Goal: Information Seeking & Learning: Learn about a topic

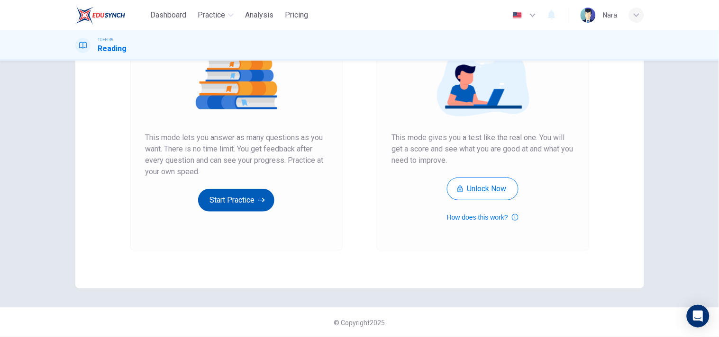
click at [210, 200] on button "Start Practice" at bounding box center [236, 200] width 76 height 23
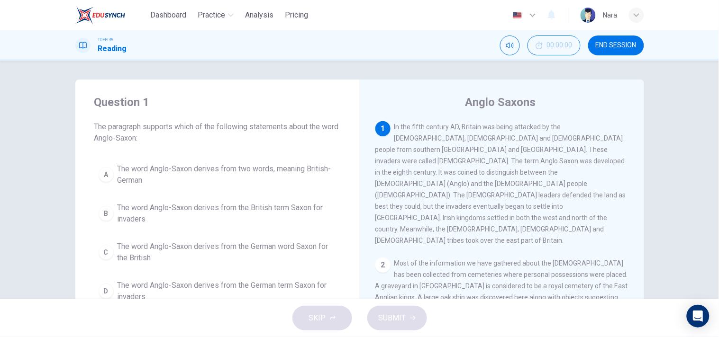
click at [604, 46] on span "END SESSION" at bounding box center [616, 46] width 41 height 8
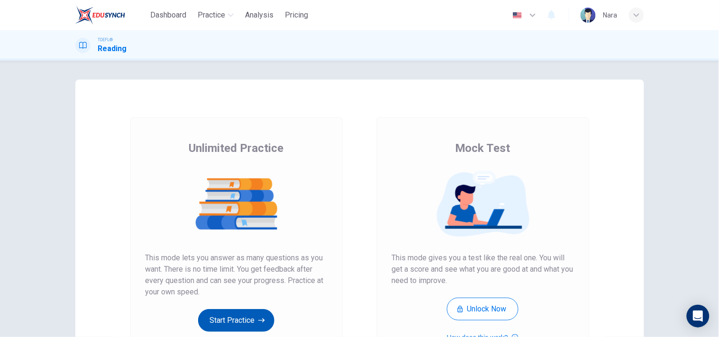
click at [219, 320] on button "Start Practice" at bounding box center [236, 320] width 76 height 23
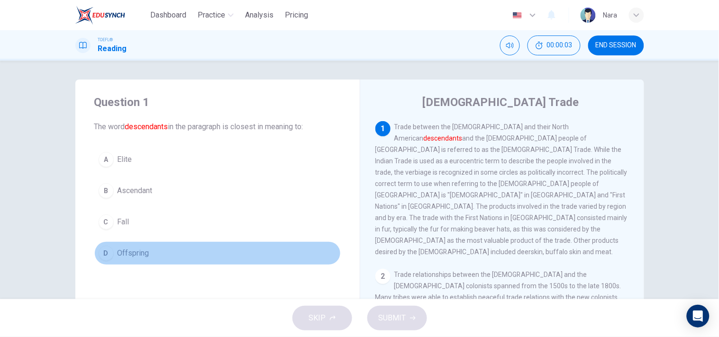
click at [254, 245] on button "D Offspring" at bounding box center [217, 254] width 246 height 24
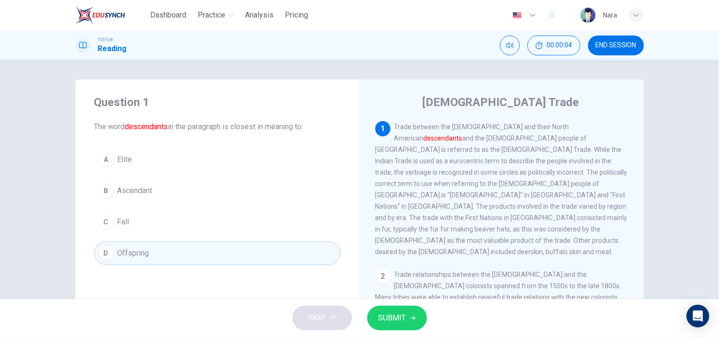
click at [422, 319] on div "SKIP SUBMIT" at bounding box center [359, 319] width 719 height 38
click at [419, 319] on button "SUBMIT" at bounding box center [397, 318] width 60 height 25
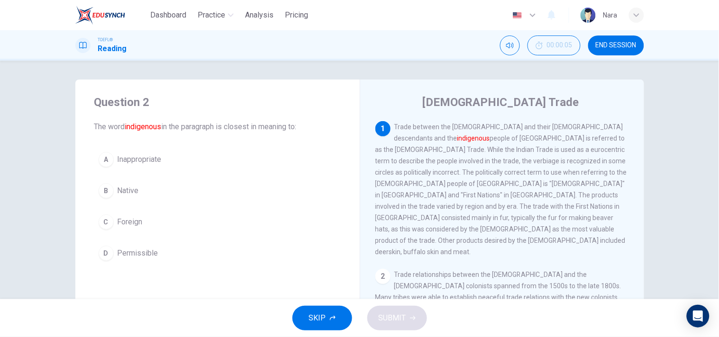
click at [625, 49] on span "END SESSION" at bounding box center [616, 46] width 41 height 8
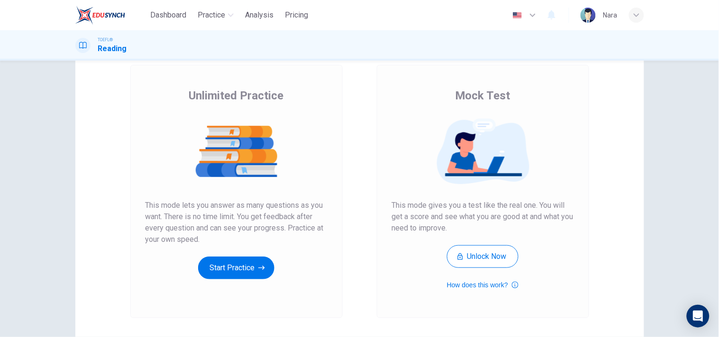
scroll to position [120, 0]
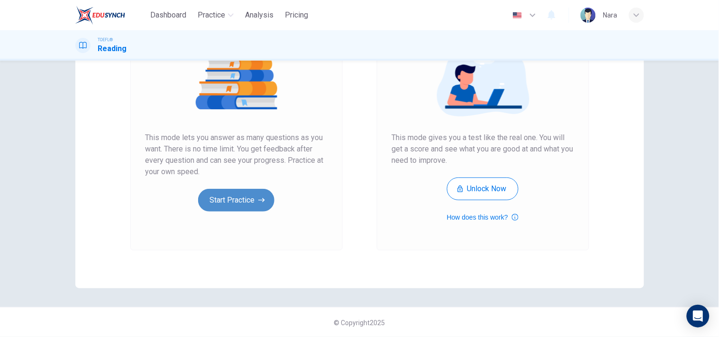
click at [249, 198] on button "Start Practice" at bounding box center [236, 200] width 76 height 23
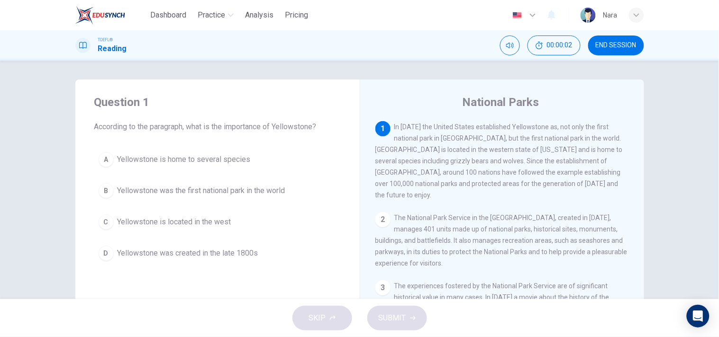
click at [209, 187] on span "Yellowstone was the first national park in the world" at bounding box center [202, 190] width 168 height 11
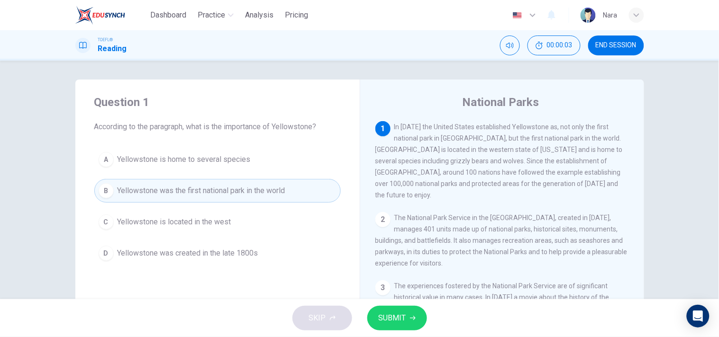
click at [386, 319] on span "SUBMIT" at bounding box center [392, 318] width 27 height 13
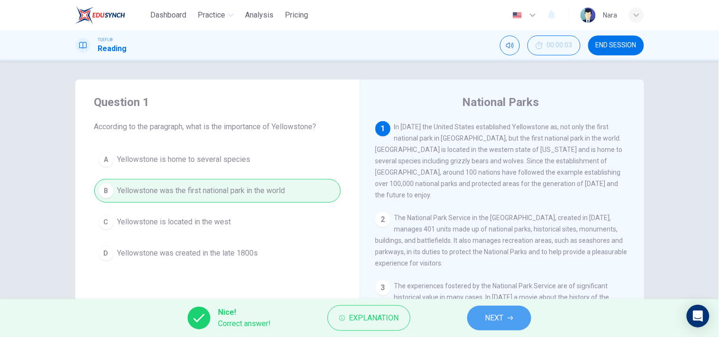
click at [485, 314] on span "NEXT" at bounding box center [494, 318] width 18 height 13
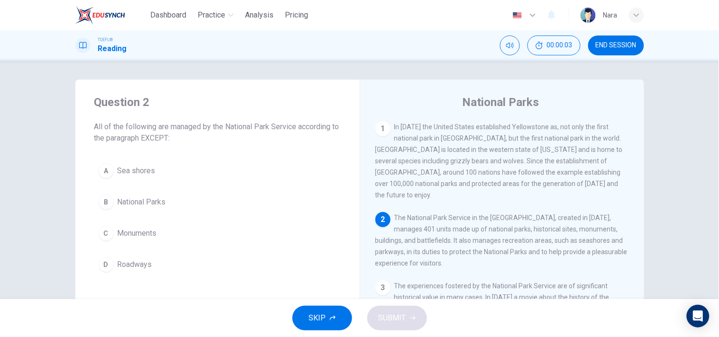
scroll to position [79, 0]
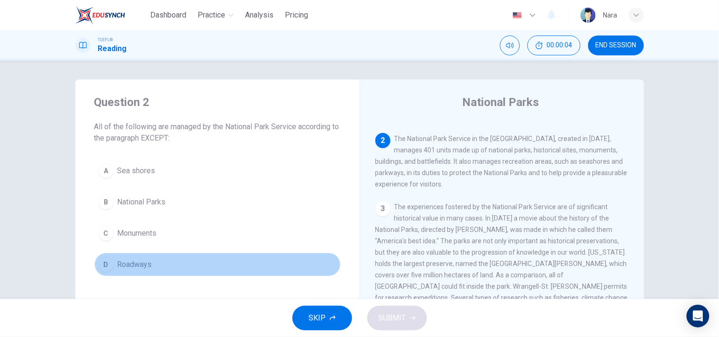
click at [185, 272] on button "D Roadways" at bounding box center [217, 265] width 246 height 24
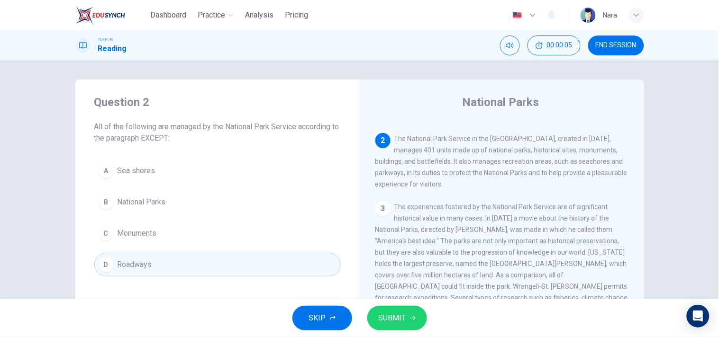
click at [389, 324] on span "SUBMIT" at bounding box center [392, 318] width 27 height 13
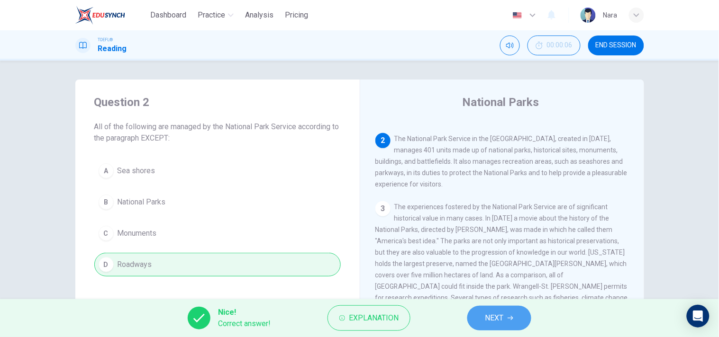
click at [472, 323] on button "NEXT" at bounding box center [499, 318] width 64 height 25
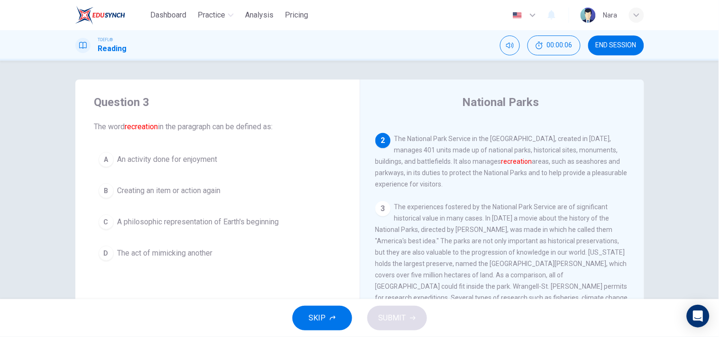
click at [155, 169] on button "A An activity done for enjoyment" at bounding box center [217, 160] width 246 height 24
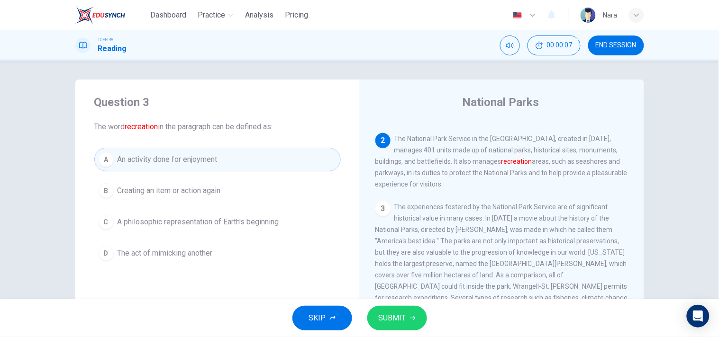
click at [401, 314] on span "SUBMIT" at bounding box center [392, 318] width 27 height 13
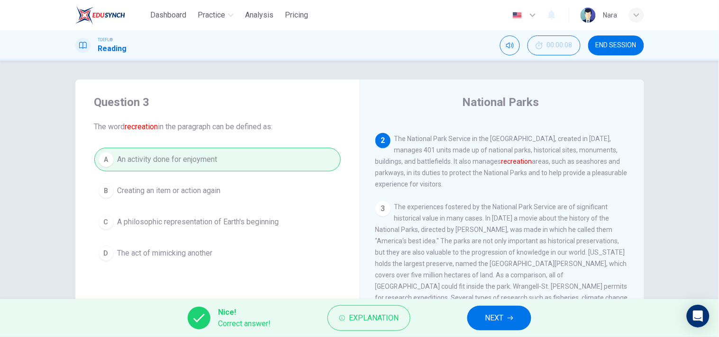
click at [518, 324] on button "NEXT" at bounding box center [499, 318] width 64 height 25
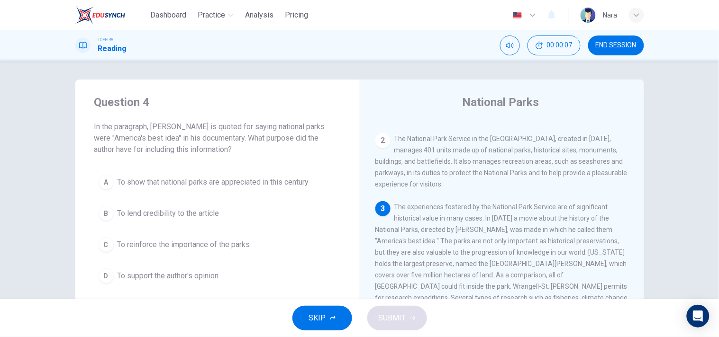
scroll to position [148, 0]
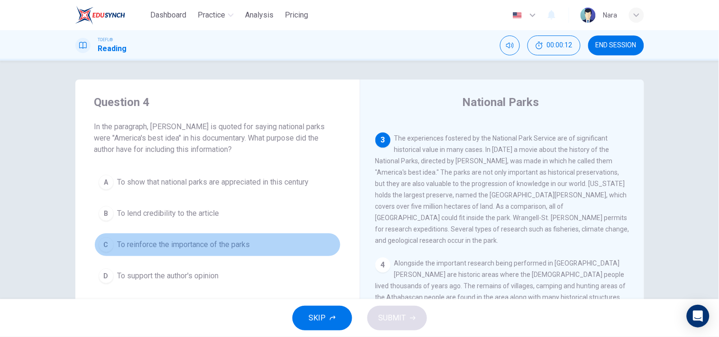
click at [148, 249] on span "To reinforce the importance of the parks" at bounding box center [184, 244] width 133 height 11
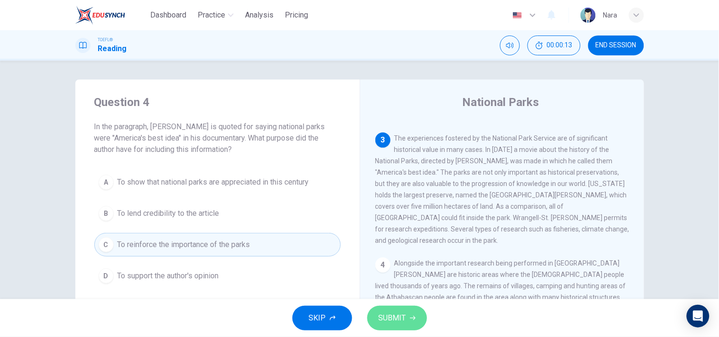
click at [409, 324] on button "SUBMIT" at bounding box center [397, 318] width 60 height 25
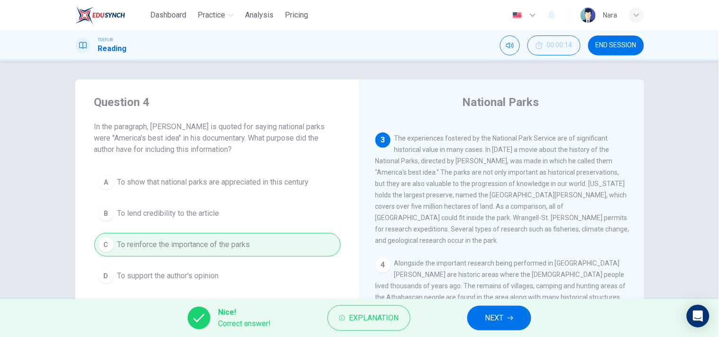
click at [513, 321] on button "NEXT" at bounding box center [499, 318] width 64 height 25
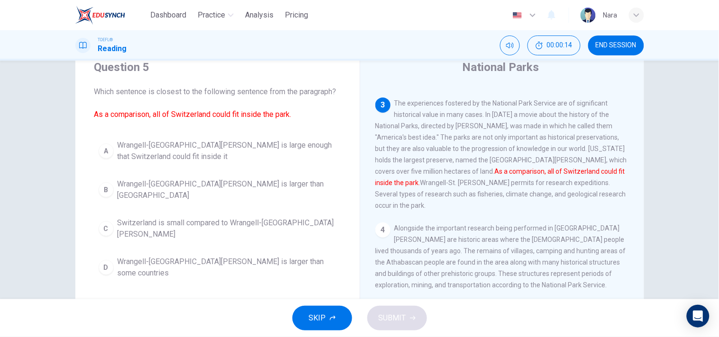
scroll to position [53, 0]
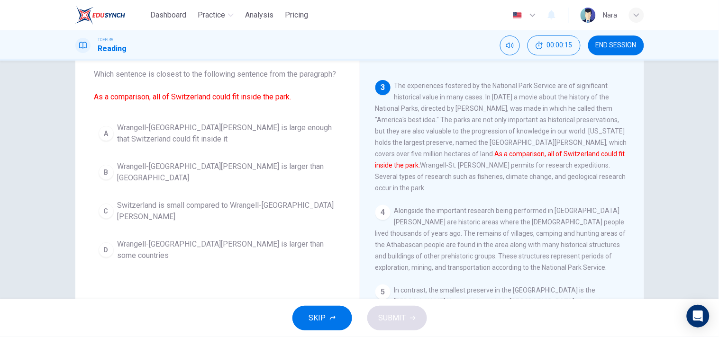
click at [186, 124] on span "Wrangell-St. Elias National Park is large enough that Switzerland could fit ins…" at bounding box center [227, 133] width 219 height 23
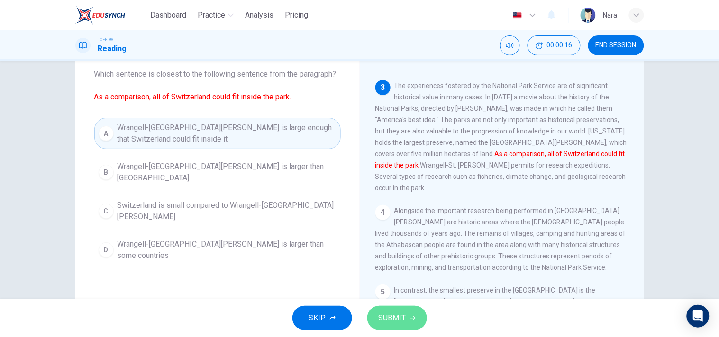
click at [400, 309] on button "SUBMIT" at bounding box center [397, 318] width 60 height 25
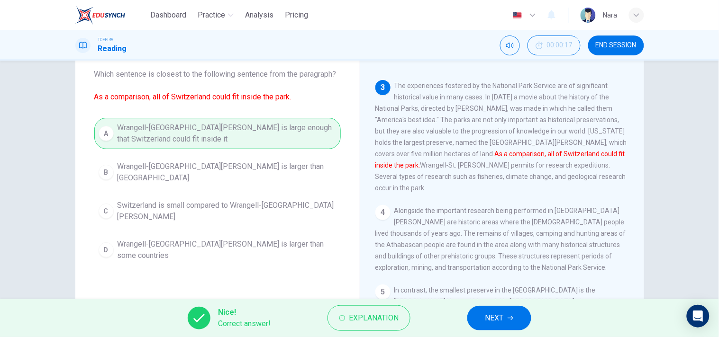
click at [481, 320] on button "NEXT" at bounding box center [499, 318] width 64 height 25
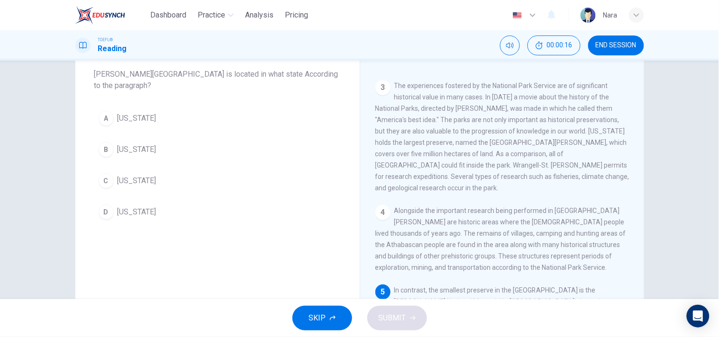
scroll to position [254, 0]
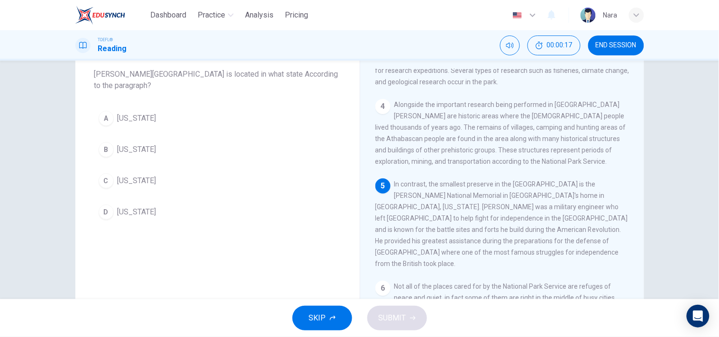
click at [189, 122] on button "A Pennsylvania" at bounding box center [217, 119] width 246 height 24
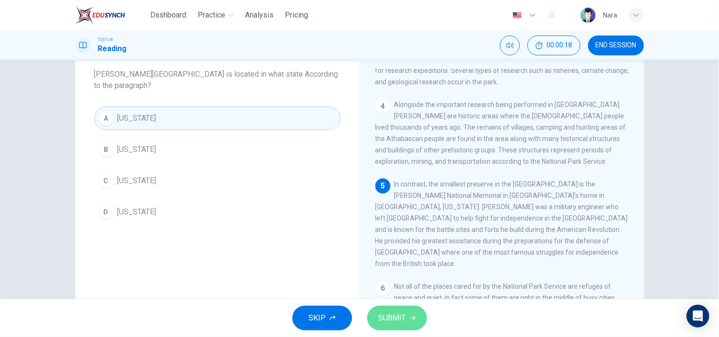
click at [379, 320] on span "SUBMIT" at bounding box center [392, 318] width 27 height 13
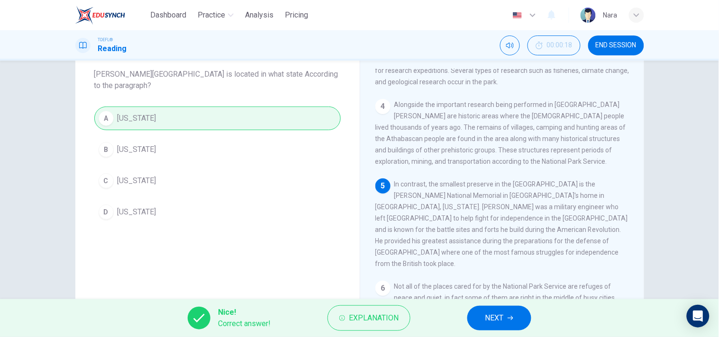
click at [482, 321] on button "NEXT" at bounding box center [499, 318] width 64 height 25
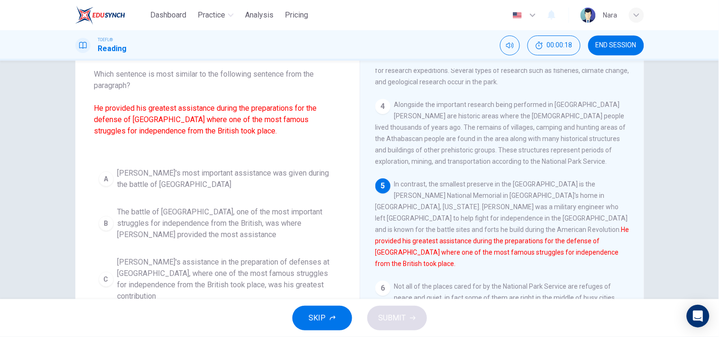
scroll to position [105, 0]
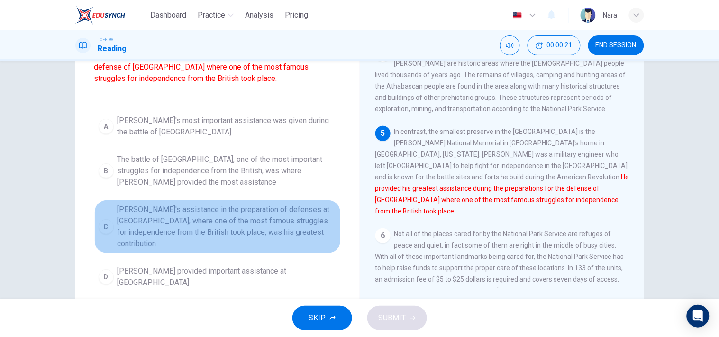
click at [198, 214] on span "Kosciuszko's assistance in the preparation of defenses at Saratoga, where one o…" at bounding box center [227, 226] width 219 height 45
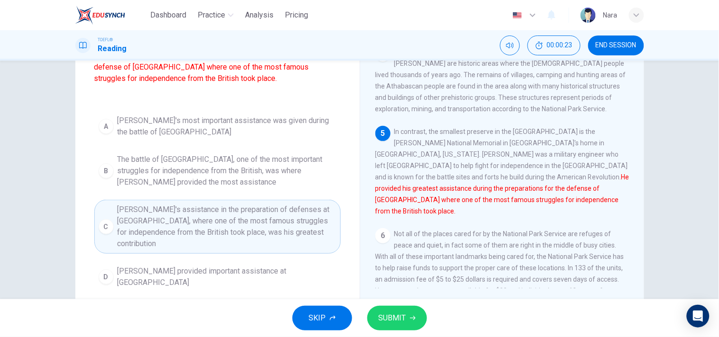
click at [399, 315] on span "SUBMIT" at bounding box center [392, 318] width 27 height 13
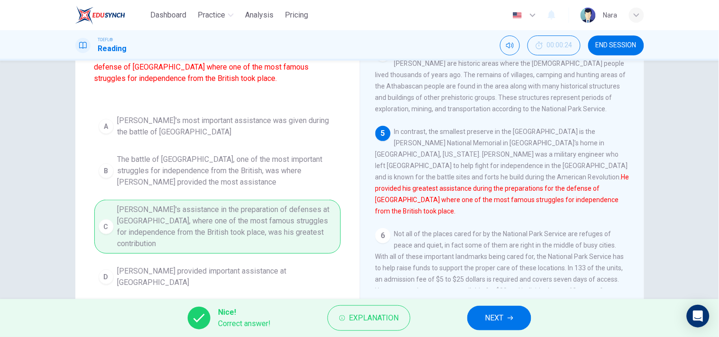
click at [513, 324] on button "NEXT" at bounding box center [499, 318] width 64 height 25
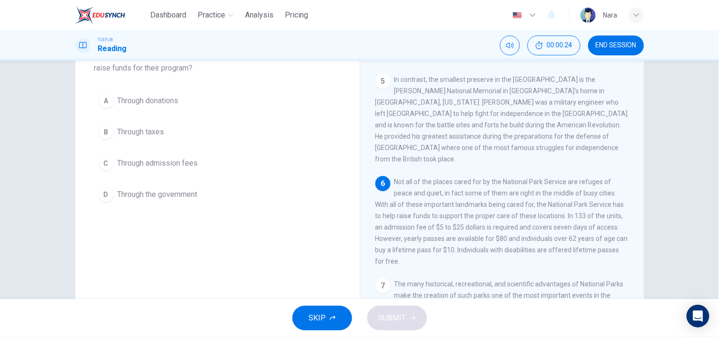
scroll to position [53, 0]
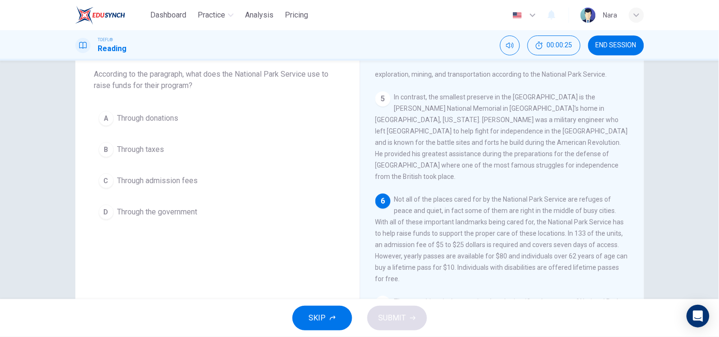
click at [188, 181] on span "Through admission fees" at bounding box center [158, 180] width 81 height 11
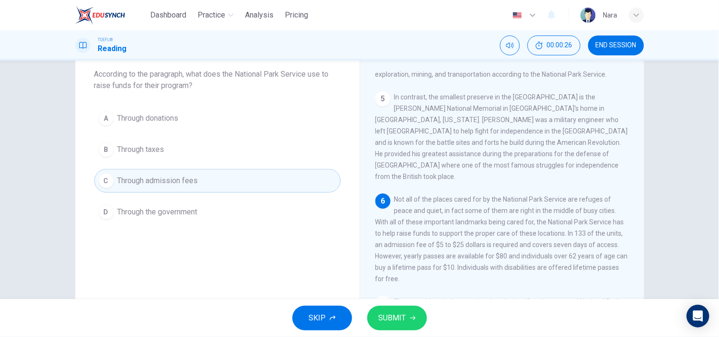
click at [390, 317] on span "SUBMIT" at bounding box center [392, 318] width 27 height 13
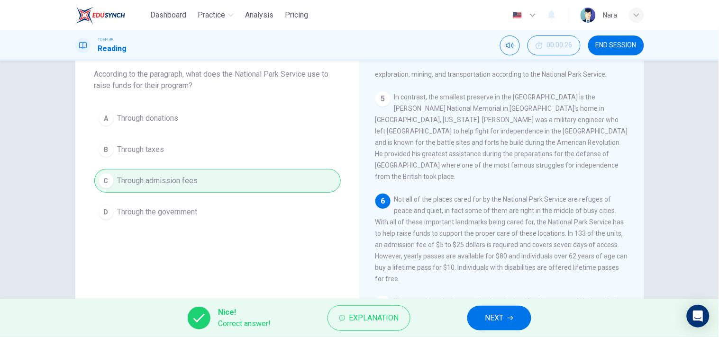
click at [495, 325] on span "NEXT" at bounding box center [494, 318] width 18 height 13
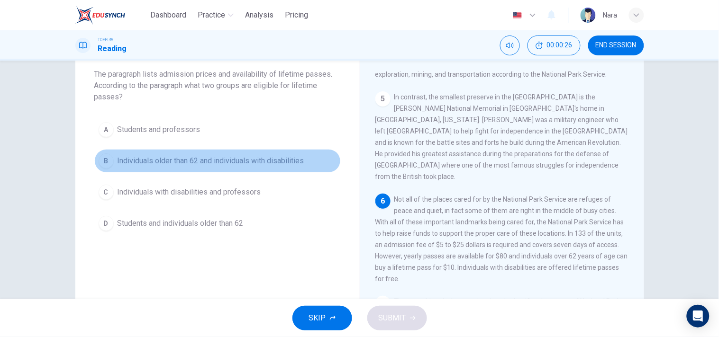
click at [192, 159] on span "Individuals older than 62 and individuals with disabilities" at bounding box center [211, 160] width 187 height 11
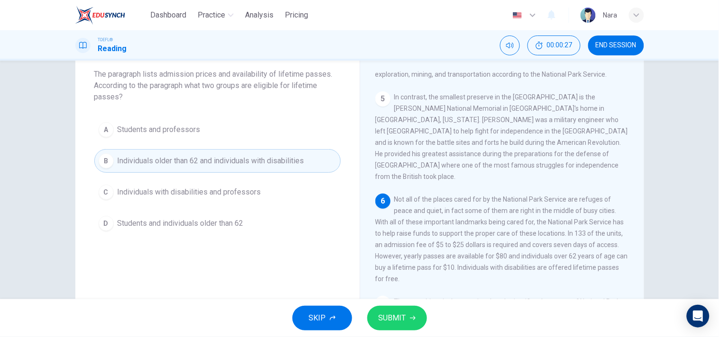
drag, startPoint x: 401, startPoint y: 313, endPoint x: 452, endPoint y: 306, distance: 51.3
click at [402, 314] on span "SUBMIT" at bounding box center [392, 318] width 27 height 13
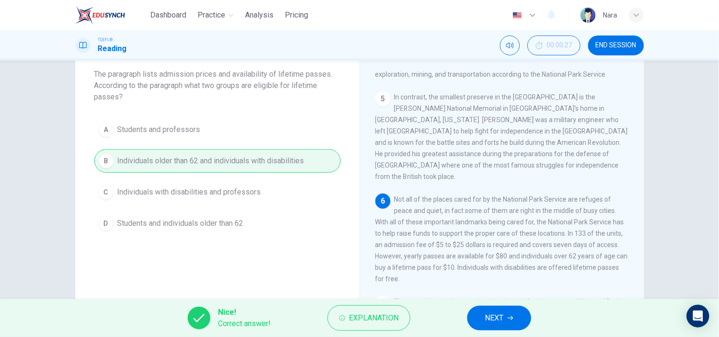
click at [529, 315] on button "NEXT" at bounding box center [499, 318] width 64 height 25
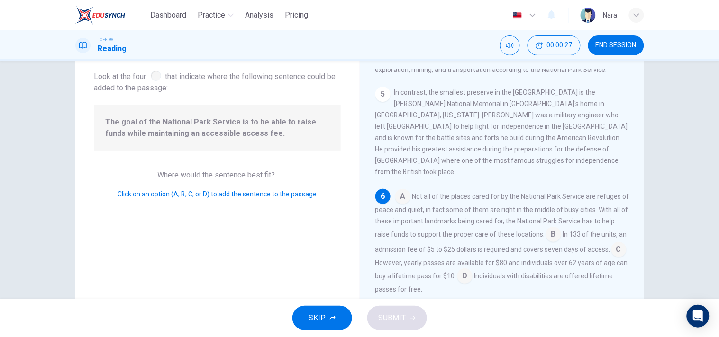
scroll to position [356, 0]
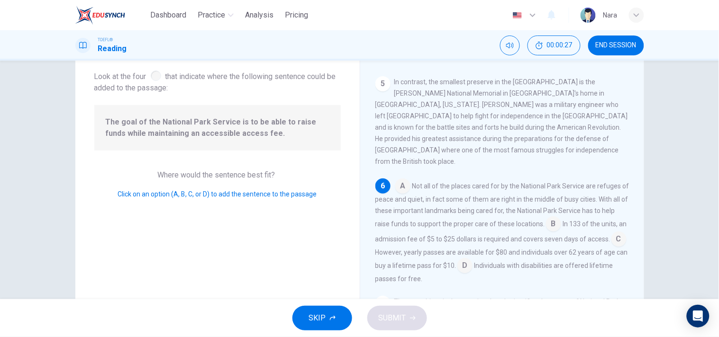
click at [235, 128] on span "The goal of the National Park Service is to be able to raise funds while mainta…" at bounding box center [218, 128] width 224 height 23
click at [561, 218] on input at bounding box center [553, 225] width 15 height 15
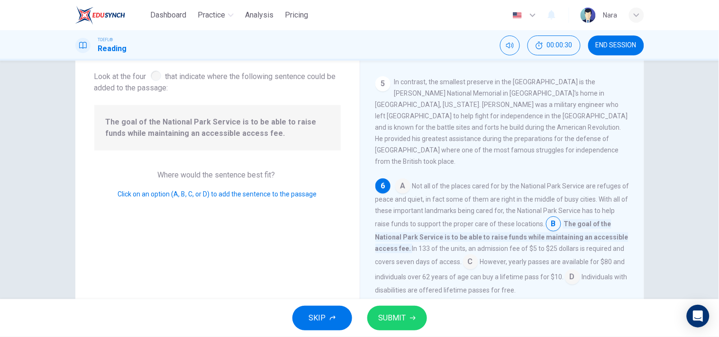
click at [394, 310] on button "SUBMIT" at bounding box center [397, 318] width 60 height 25
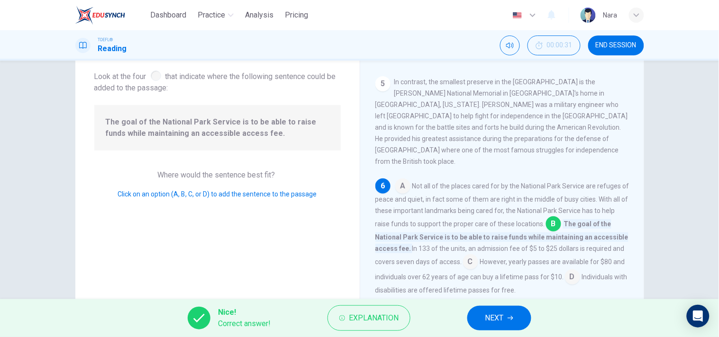
click at [474, 315] on button "NEXT" at bounding box center [499, 318] width 64 height 25
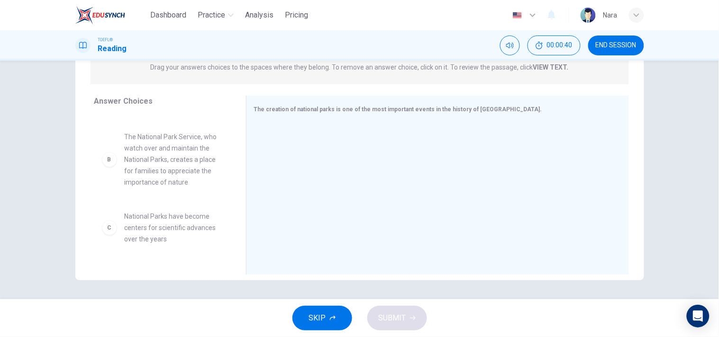
scroll to position [49, 0]
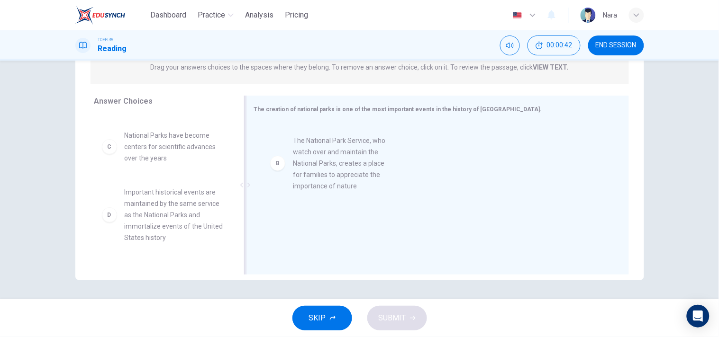
drag, startPoint x: 179, startPoint y: 173, endPoint x: 353, endPoint y: 179, distance: 173.5
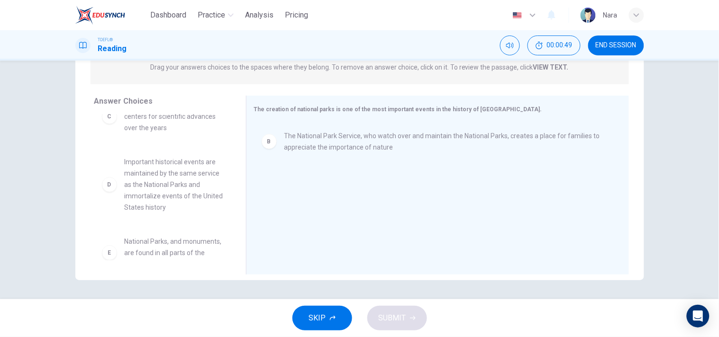
scroll to position [86, 0]
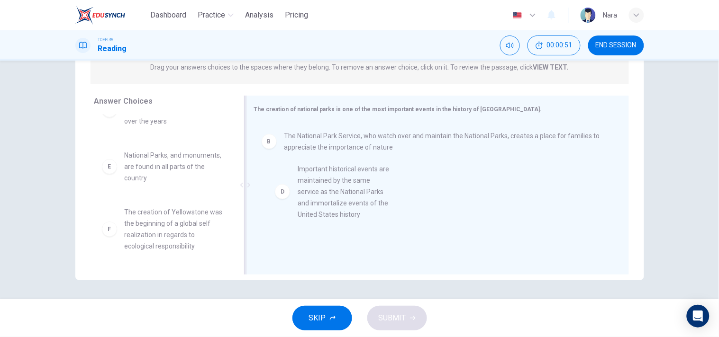
drag, startPoint x: 172, startPoint y: 185, endPoint x: 352, endPoint y: 199, distance: 179.7
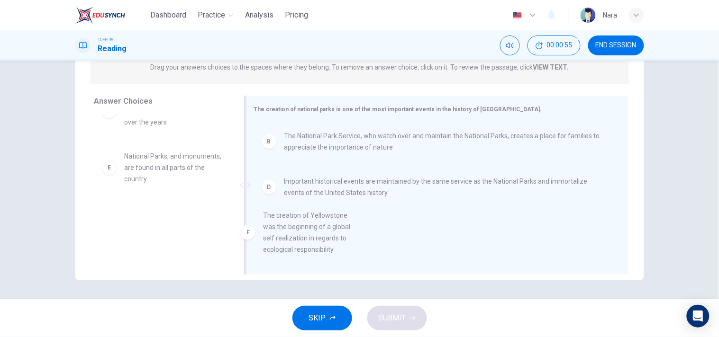
scroll to position [14, 0]
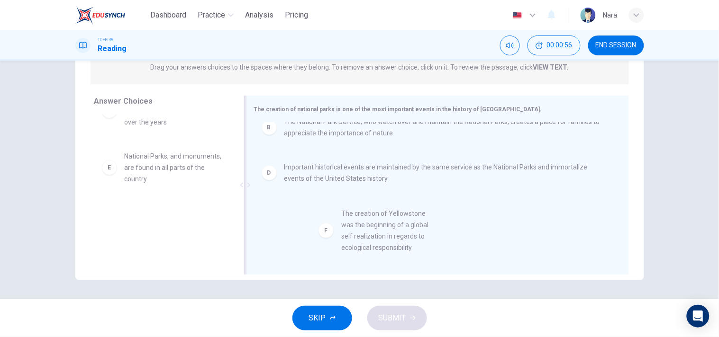
drag, startPoint x: 183, startPoint y: 226, endPoint x: 409, endPoint y: 226, distance: 226.1
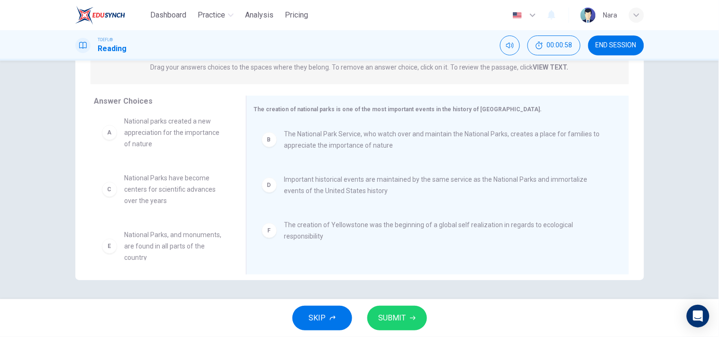
scroll to position [0, 0]
click at [406, 315] on button "SUBMIT" at bounding box center [397, 318] width 60 height 25
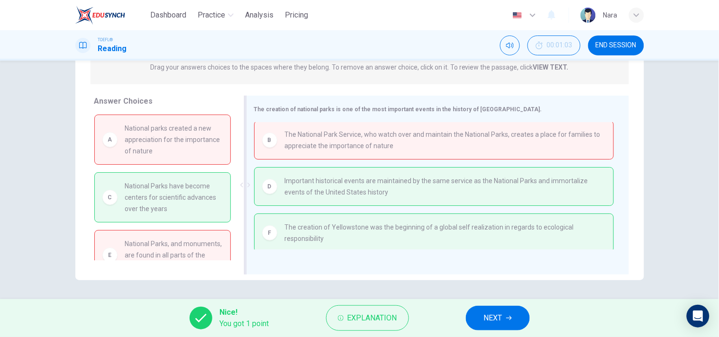
scroll to position [5, 0]
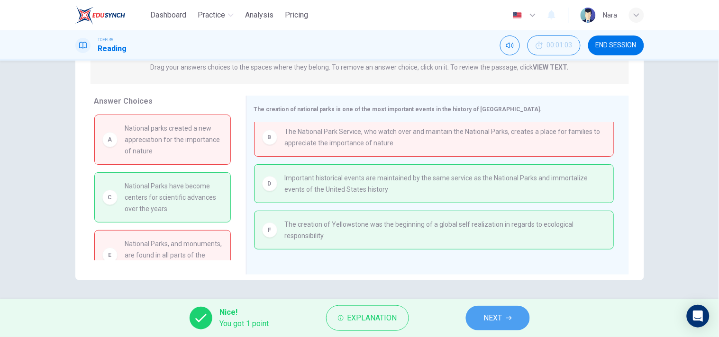
click at [500, 317] on span "NEXT" at bounding box center [493, 318] width 18 height 13
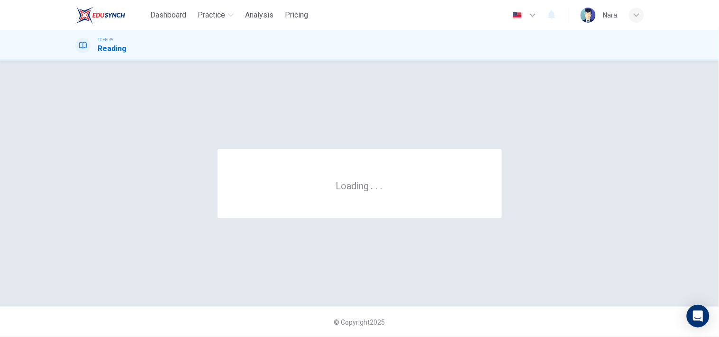
scroll to position [0, 0]
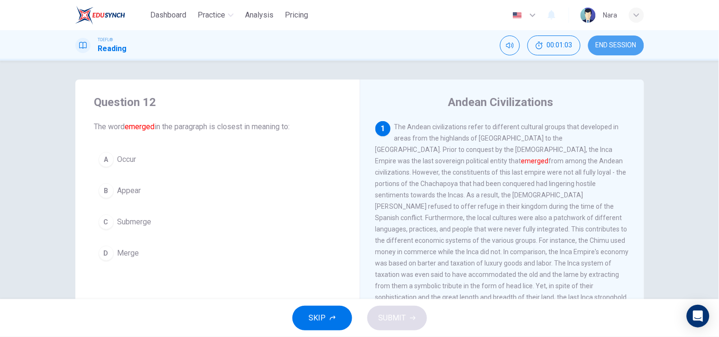
click at [605, 50] on button "END SESSION" at bounding box center [616, 46] width 56 height 20
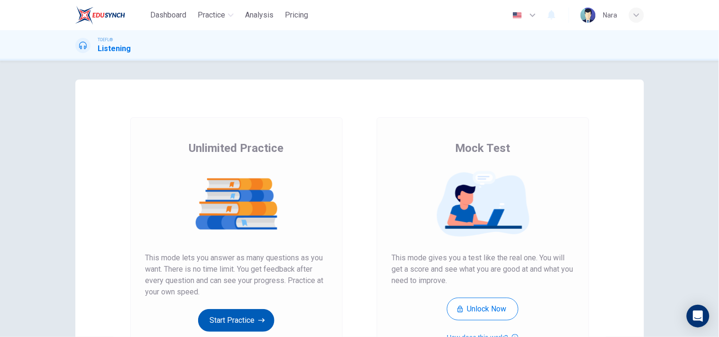
scroll to position [120, 0]
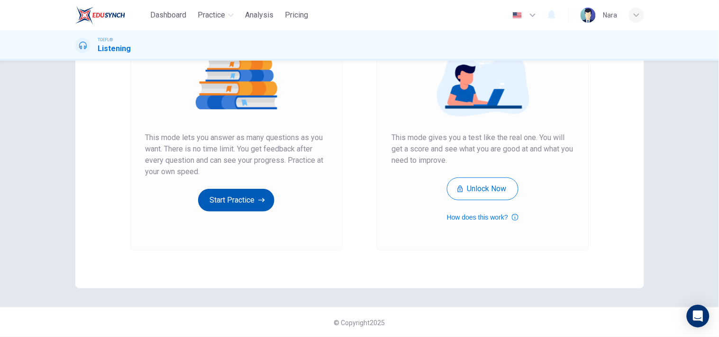
click at [252, 195] on button "Start Practice" at bounding box center [236, 200] width 76 height 23
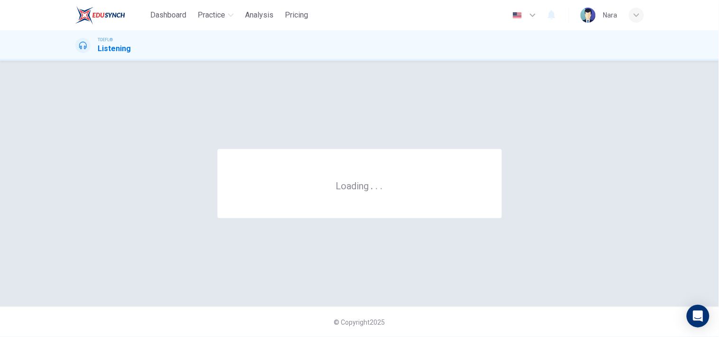
scroll to position [0, 0]
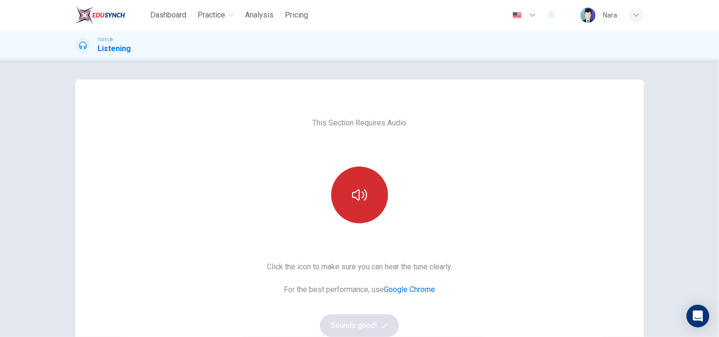
click at [361, 198] on icon "button" at bounding box center [359, 195] width 15 height 15
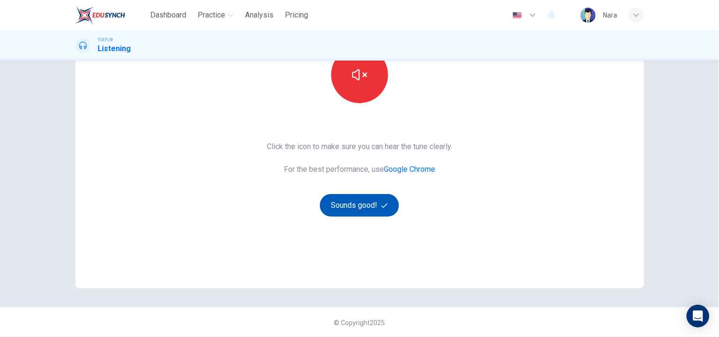
click at [366, 214] on button "Sounds good!" at bounding box center [360, 205] width 80 height 23
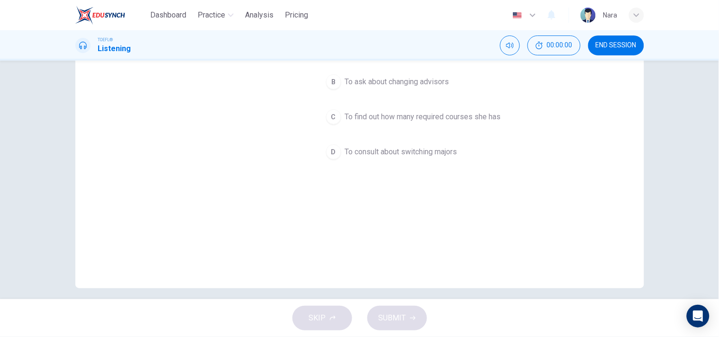
scroll to position [0, 0]
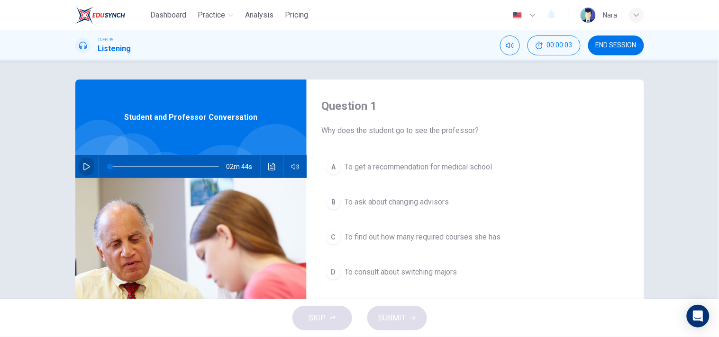
click at [87, 168] on icon "button" at bounding box center [87, 167] width 8 height 8
type input "0"
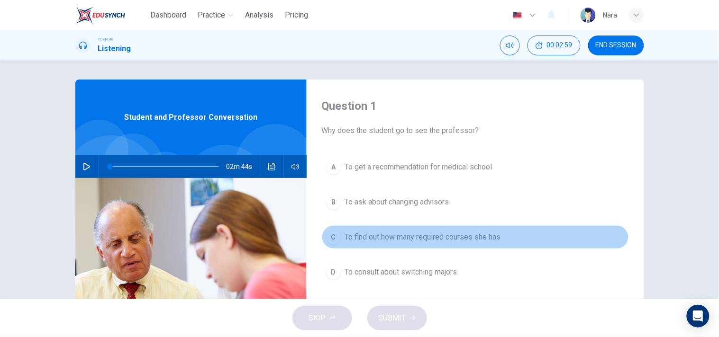
click at [372, 243] on span "To find out how many required courses she has" at bounding box center [423, 237] width 156 height 11
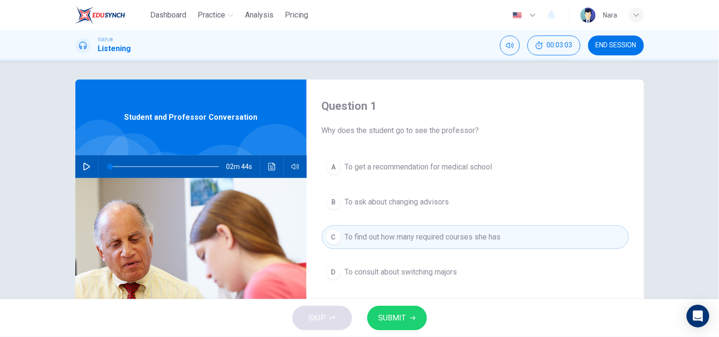
click at [397, 318] on span "SUBMIT" at bounding box center [392, 318] width 27 height 13
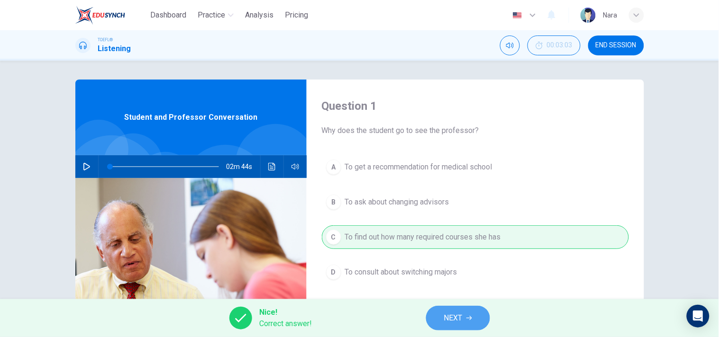
click at [444, 316] on span "NEXT" at bounding box center [453, 318] width 18 height 13
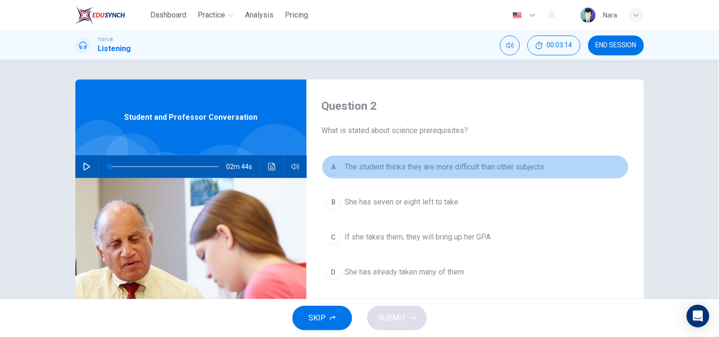
click at [438, 178] on button "A The student thinks they are more difficult than other subjects" at bounding box center [475, 167] width 307 height 24
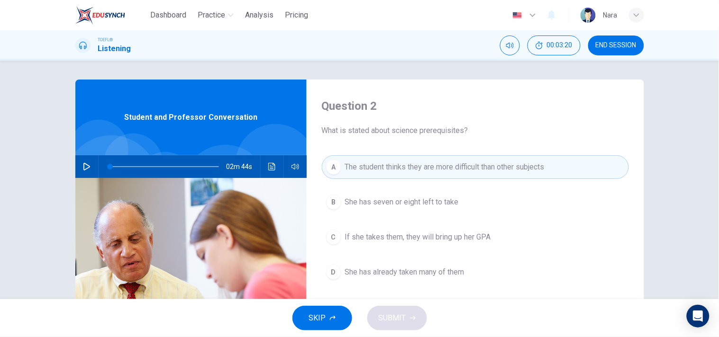
click at [388, 279] on button "D She has already taken many of them" at bounding box center [475, 273] width 307 height 24
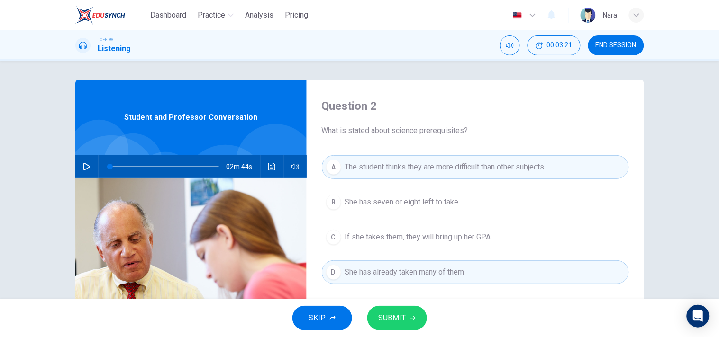
click at [389, 322] on span "SUBMIT" at bounding box center [392, 318] width 27 height 13
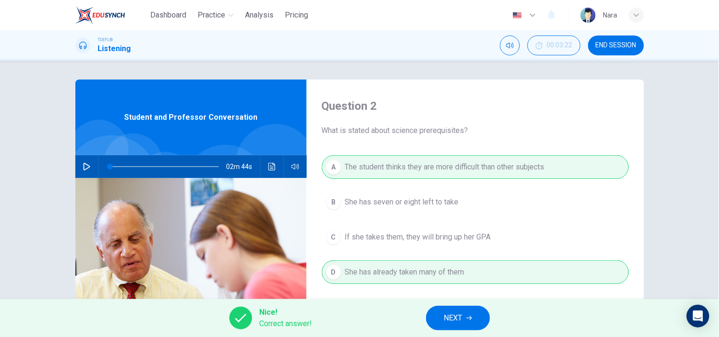
click at [468, 320] on icon "button" at bounding box center [469, 319] width 6 height 6
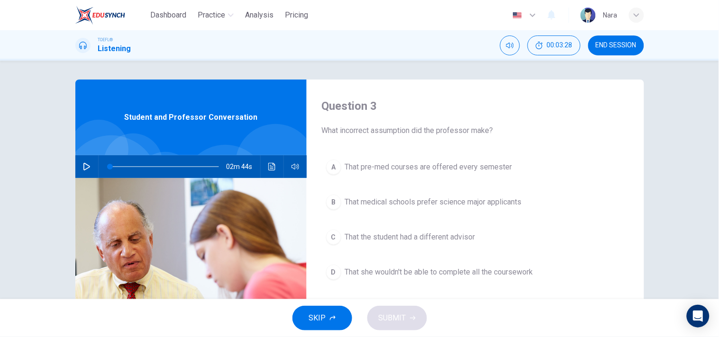
click at [375, 209] on button "B That medical schools prefer science major applicants" at bounding box center [475, 203] width 307 height 24
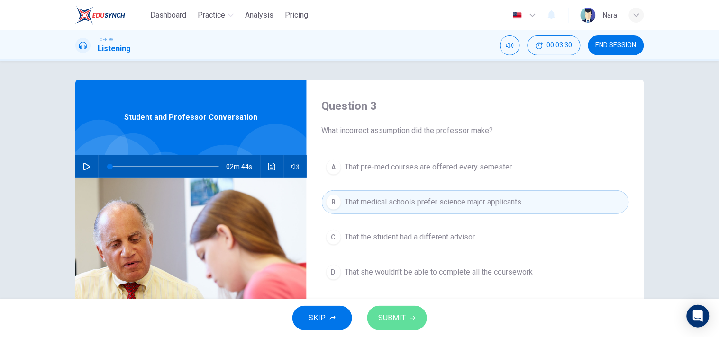
click at [388, 320] on span "SUBMIT" at bounding box center [392, 318] width 27 height 13
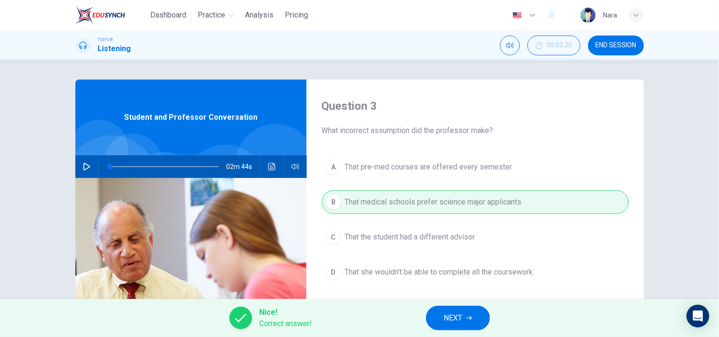
click at [483, 326] on button "NEXT" at bounding box center [458, 318] width 64 height 25
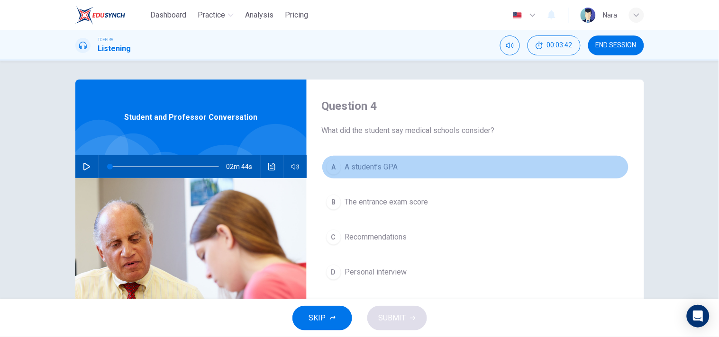
click at [415, 172] on button "A A student’s GPA" at bounding box center [475, 167] width 307 height 24
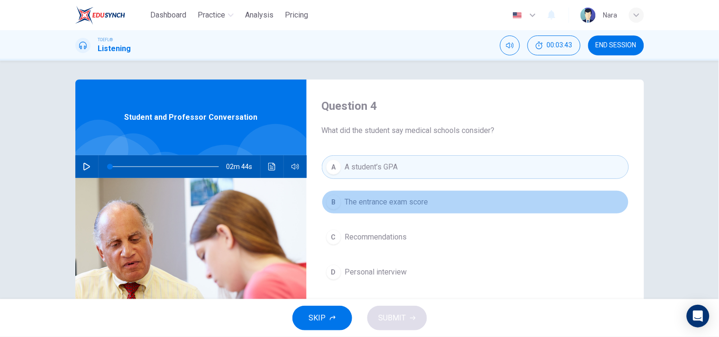
click at [413, 214] on button "B The entrance exam score" at bounding box center [475, 203] width 307 height 24
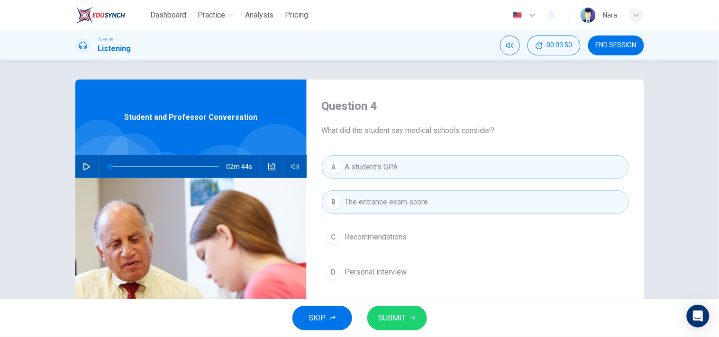
click at [427, 251] on div "A A student’s GPA B The entrance exam score C Recommendations D Personal interv…" at bounding box center [475, 229] width 307 height 148
click at [427, 268] on button "D Personal interview" at bounding box center [475, 273] width 307 height 24
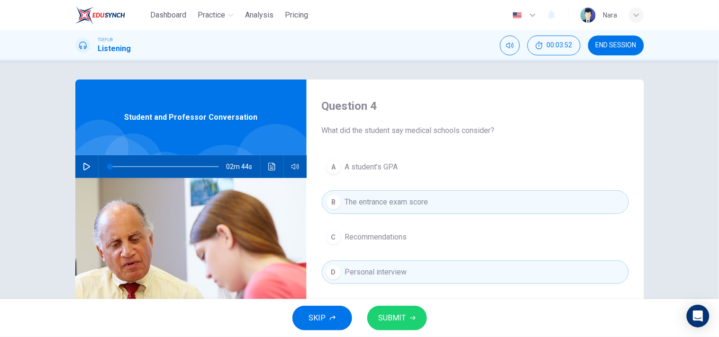
click at [458, 174] on button "A A student’s GPA" at bounding box center [475, 167] width 307 height 24
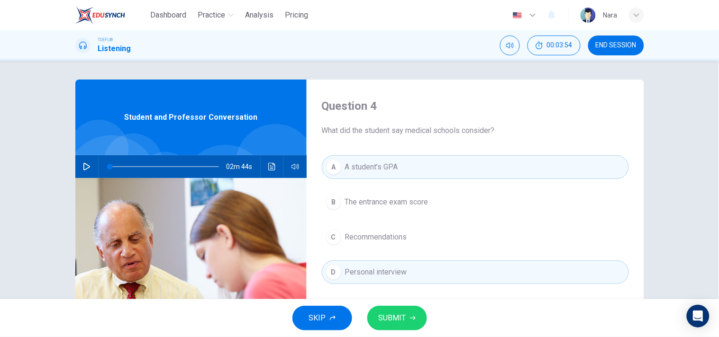
click at [405, 209] on button "B The entrance exam score" at bounding box center [475, 203] width 307 height 24
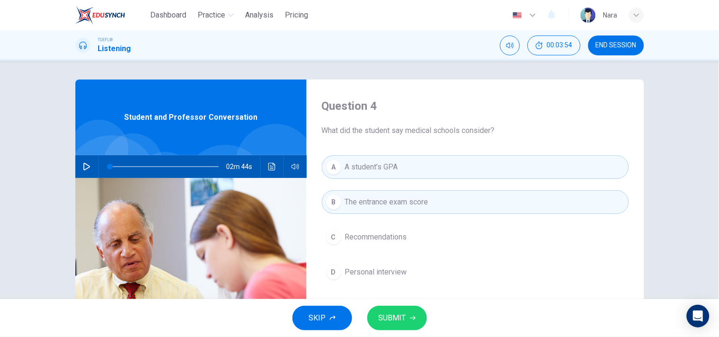
click at [392, 318] on span "SUBMIT" at bounding box center [392, 318] width 27 height 13
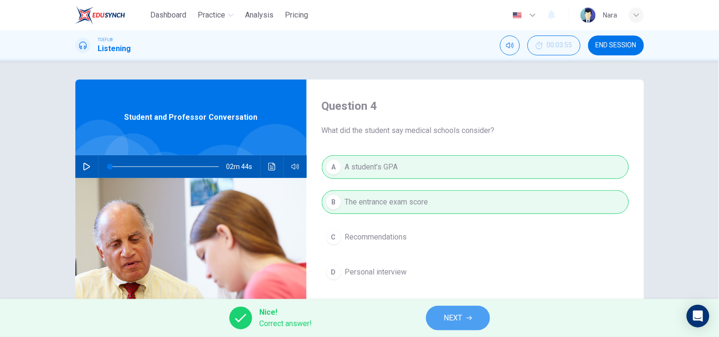
click at [461, 324] on span "NEXT" at bounding box center [453, 318] width 18 height 13
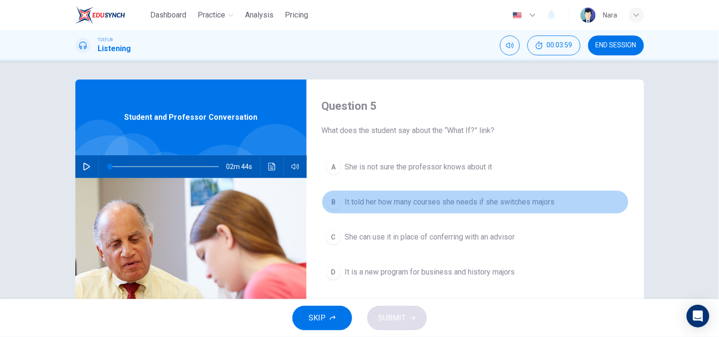
click at [425, 204] on span "It told her how many courses she needs if she switches majors" at bounding box center [450, 202] width 210 height 11
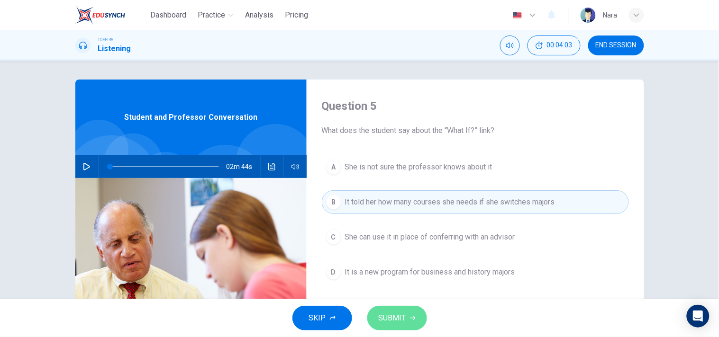
click at [398, 313] on span "SUBMIT" at bounding box center [392, 318] width 27 height 13
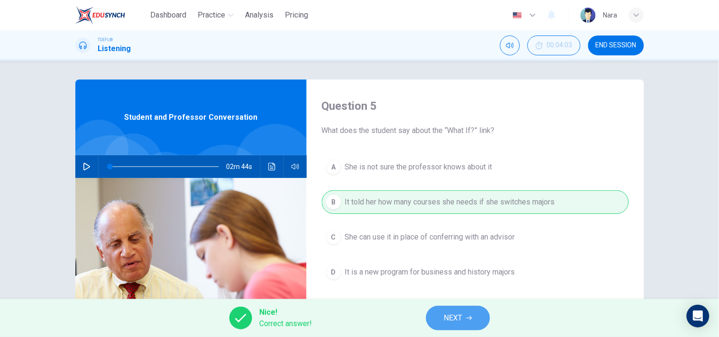
click at [471, 321] on button "NEXT" at bounding box center [458, 318] width 64 height 25
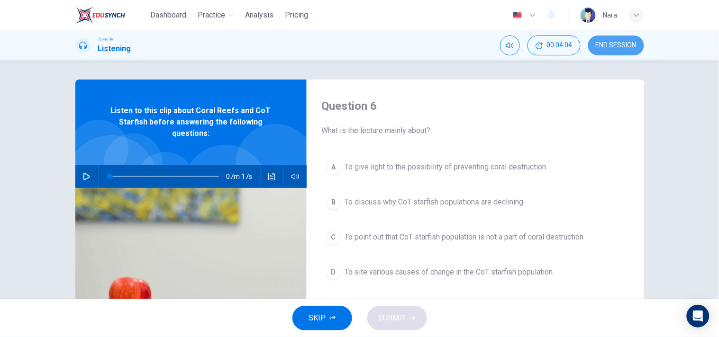
click at [612, 45] on span "END SESSION" at bounding box center [616, 46] width 41 height 8
